Goal: Task Accomplishment & Management: Complete application form

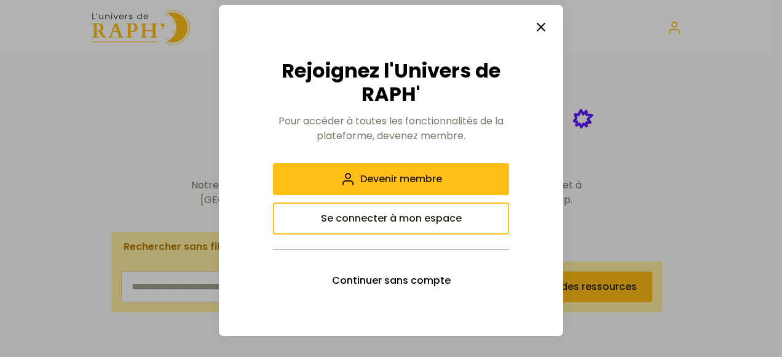
click at [541, 31] on icon "button" at bounding box center [541, 27] width 15 height 15
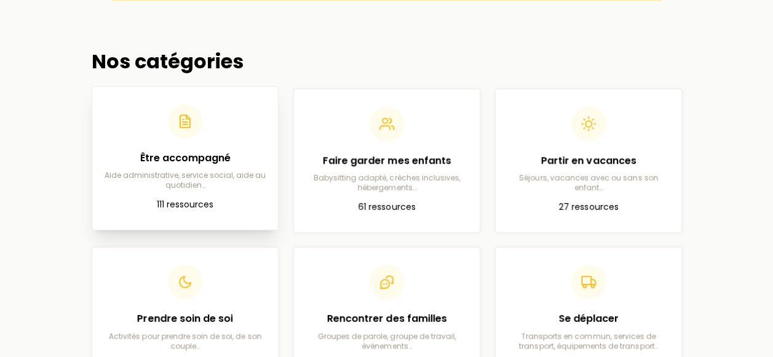
scroll to position [307, 0]
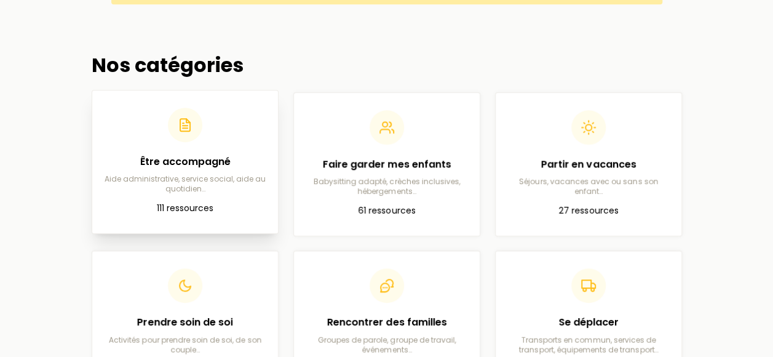
click at [184, 160] on h2 "Être accompagné" at bounding box center [185, 161] width 166 height 15
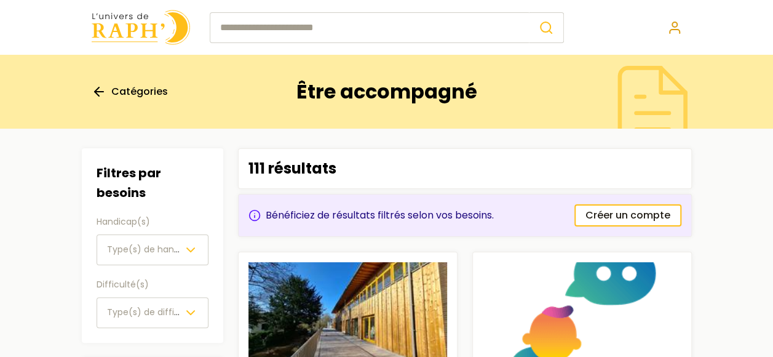
click at [673, 27] on circle at bounding box center [674, 24] width 5 height 5
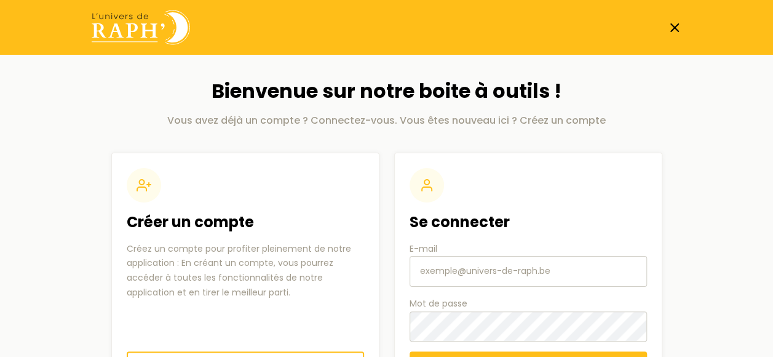
scroll to position [60, 0]
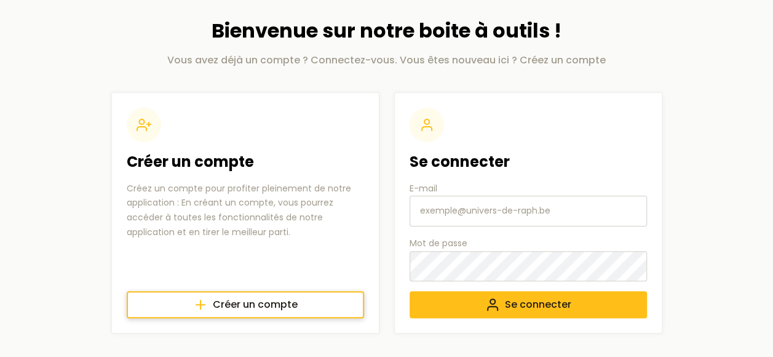
click at [274, 302] on span "Créer un compte" at bounding box center [255, 304] width 85 height 15
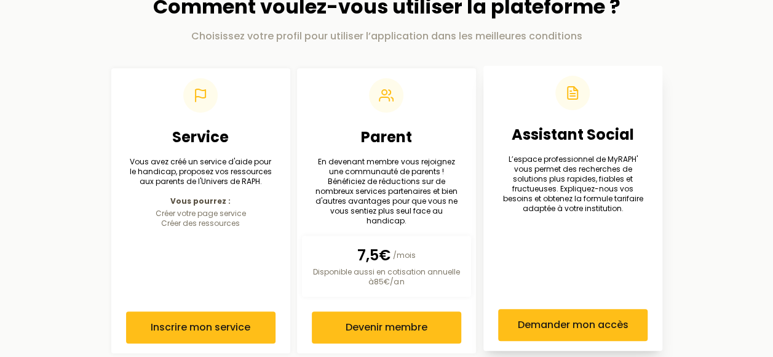
scroll to position [95, 0]
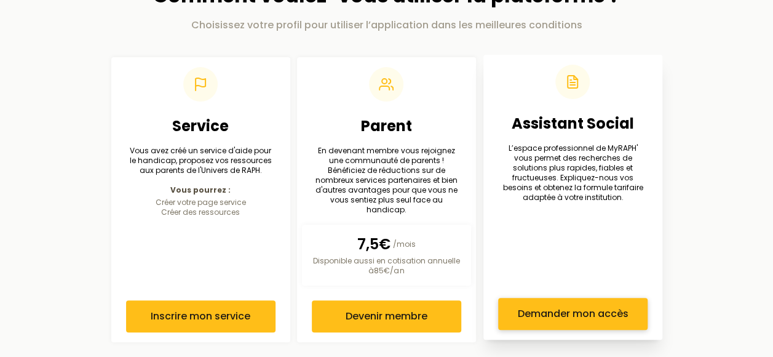
click at [588, 307] on span "Demander mon accès" at bounding box center [572, 313] width 111 height 15
